Goal: Find contact information: Find contact information

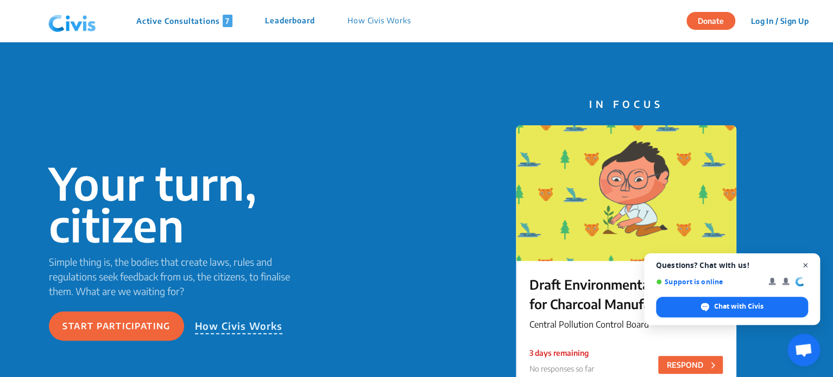
click at [803, 263] on span "Close chat" at bounding box center [805, 266] width 14 height 14
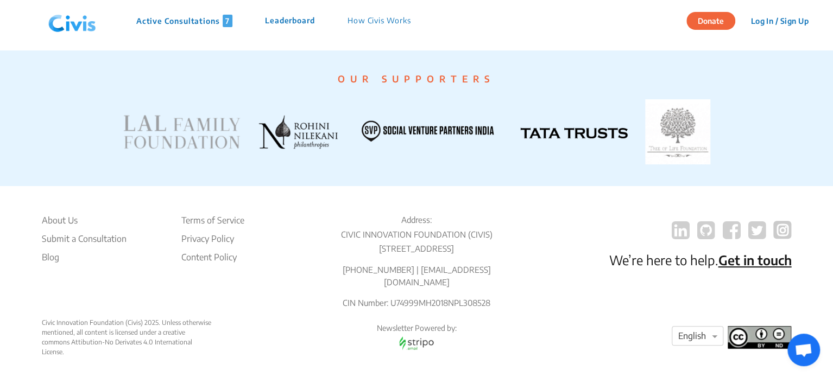
scroll to position [2160, 0]
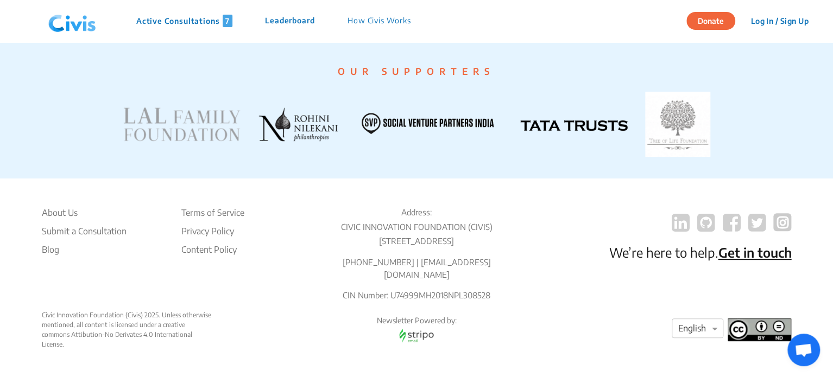
drag, startPoint x: 325, startPoint y: 257, endPoint x: 368, endPoint y: 256, distance: 42.9
click at [353, 248] on p "[STREET_ADDRESS]" at bounding box center [416, 241] width 202 height 12
click at [376, 248] on p "[STREET_ADDRESS]" at bounding box center [416, 241] width 202 height 12
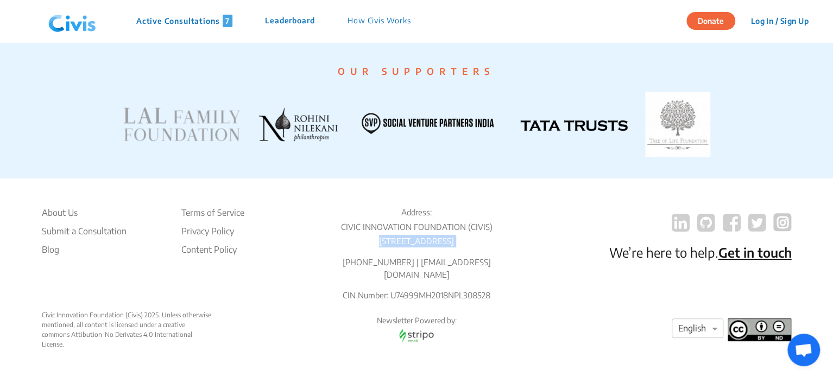
click at [376, 248] on p "[STREET_ADDRESS]" at bounding box center [416, 241] width 202 height 12
click at [549, 256] on div "About Us Submit a Consultation Blog Terms of Service Privacy Policy Content Pol…" at bounding box center [417, 258] width 750 height 104
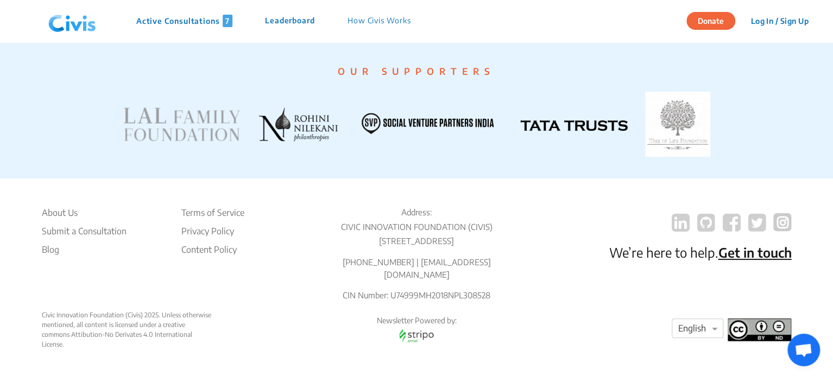
click at [497, 248] on p "[STREET_ADDRESS]" at bounding box center [416, 241] width 202 height 12
